Goal: Information Seeking & Learning: Find specific fact

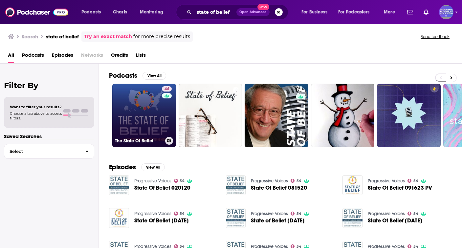
click at [137, 115] on link "44 The State Of Belief" at bounding box center [144, 116] width 64 height 64
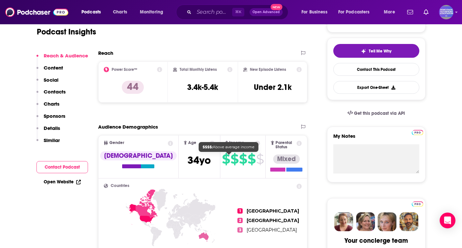
scroll to position [140, 0]
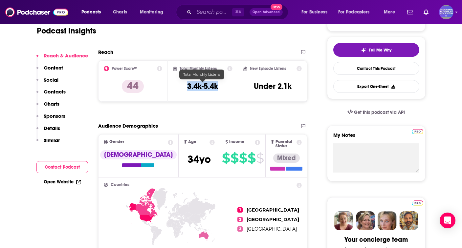
drag, startPoint x: 220, startPoint y: 89, endPoint x: 178, endPoint y: 89, distance: 42.0
click at [178, 89] on div "Total Monthly Listens 3.4k-5.4k" at bounding box center [202, 81] width 59 height 30
copy h3 "3.4k-5.4k"
